Goal: Navigation & Orientation: Find specific page/section

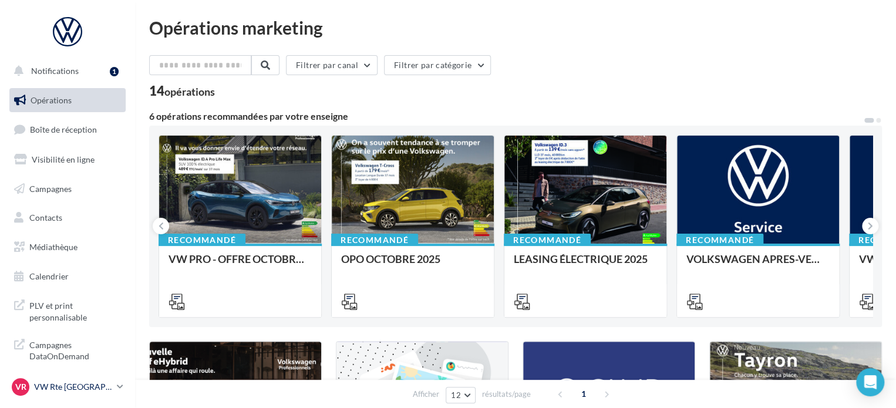
click at [82, 387] on p "VW Rte [GEOGRAPHIC_DATA]" at bounding box center [73, 387] width 78 height 12
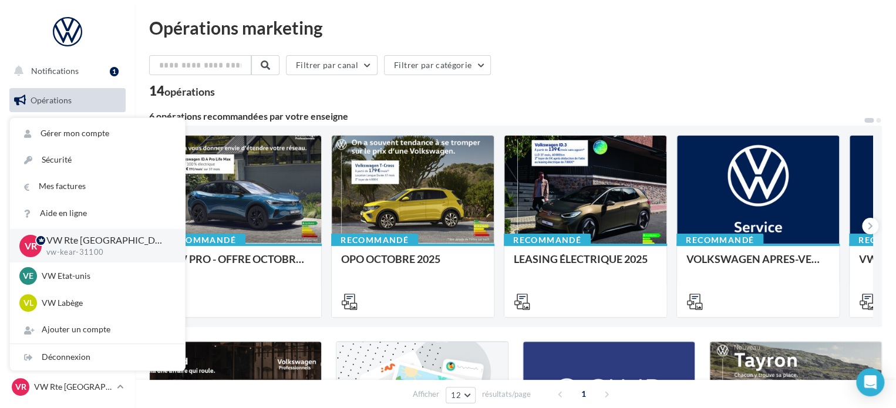
click at [547, 88] on div "14 opérations" at bounding box center [515, 92] width 733 height 15
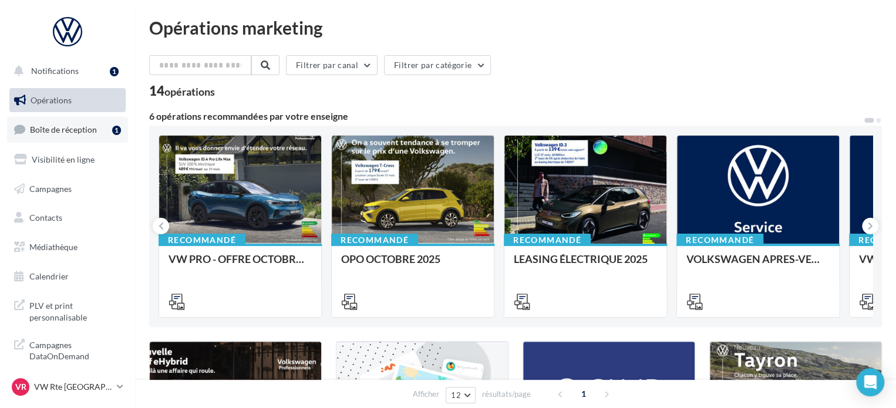
click at [52, 125] on span "Boîte de réception" at bounding box center [63, 130] width 67 height 10
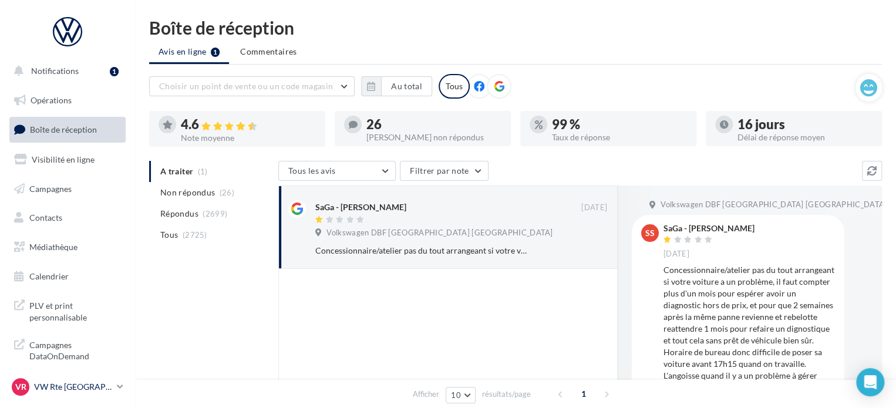
click at [82, 382] on p "VW Rte [GEOGRAPHIC_DATA]" at bounding box center [73, 387] width 78 height 12
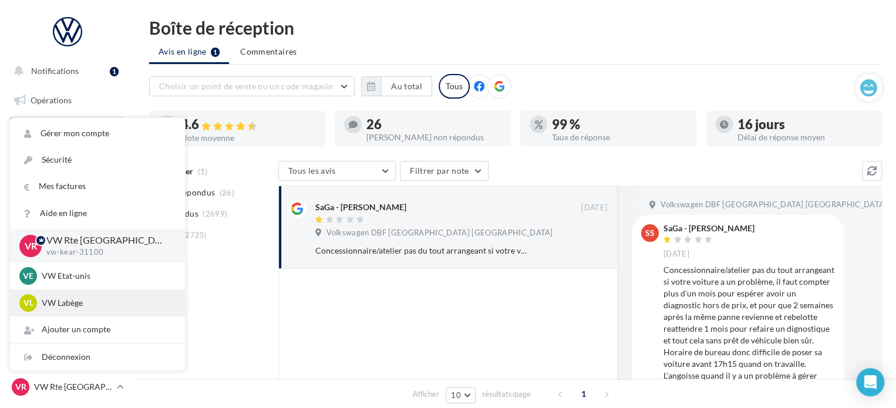
click at [87, 308] on p "VW Labège" at bounding box center [106, 303] width 129 height 12
